Goal: Find specific page/section: Find specific page/section

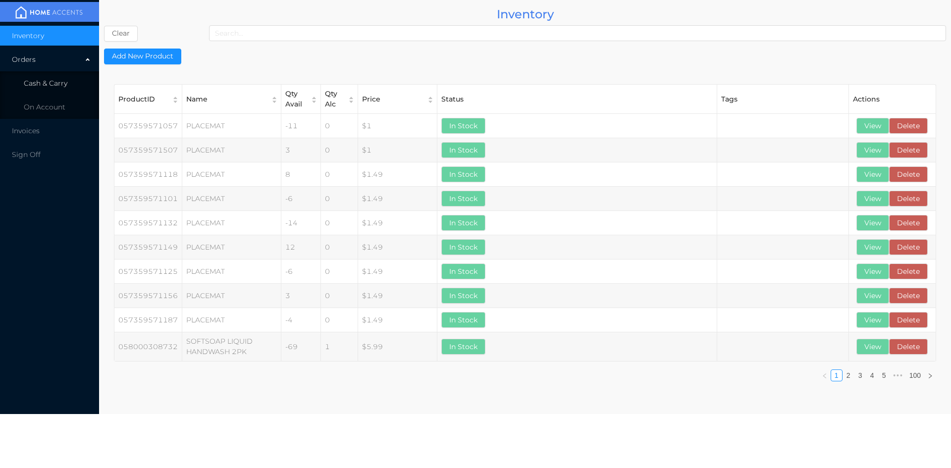
click at [52, 82] on span "Cash & Carry" at bounding box center [46, 83] width 44 height 9
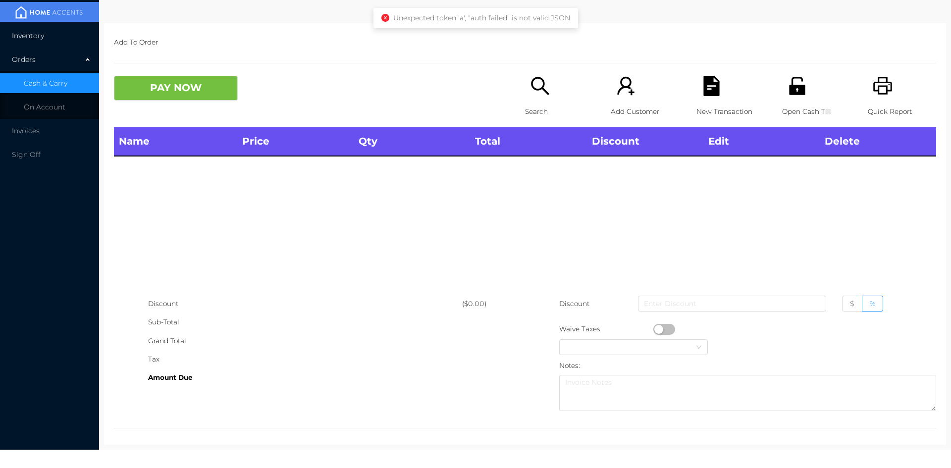
click at [62, 30] on li "Inventory" at bounding box center [49, 36] width 99 height 20
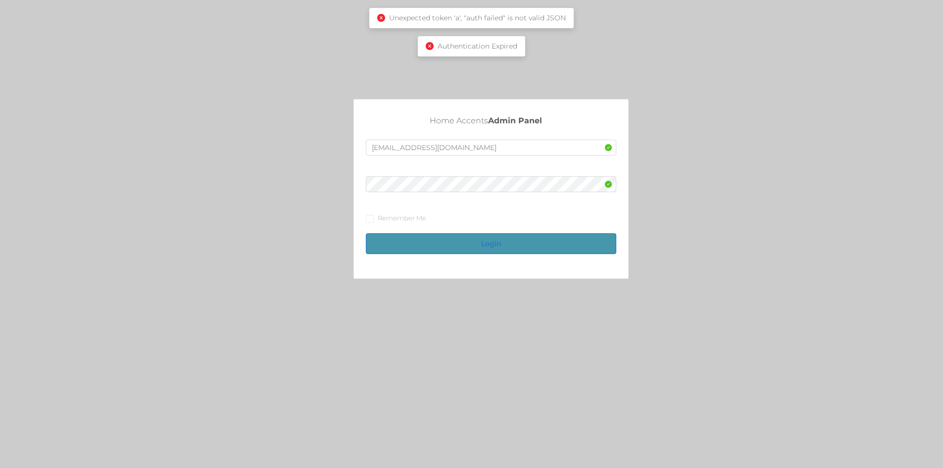
click at [490, 244] on button "Login" at bounding box center [491, 243] width 251 height 21
